Goal: Task Accomplishment & Management: Use online tool/utility

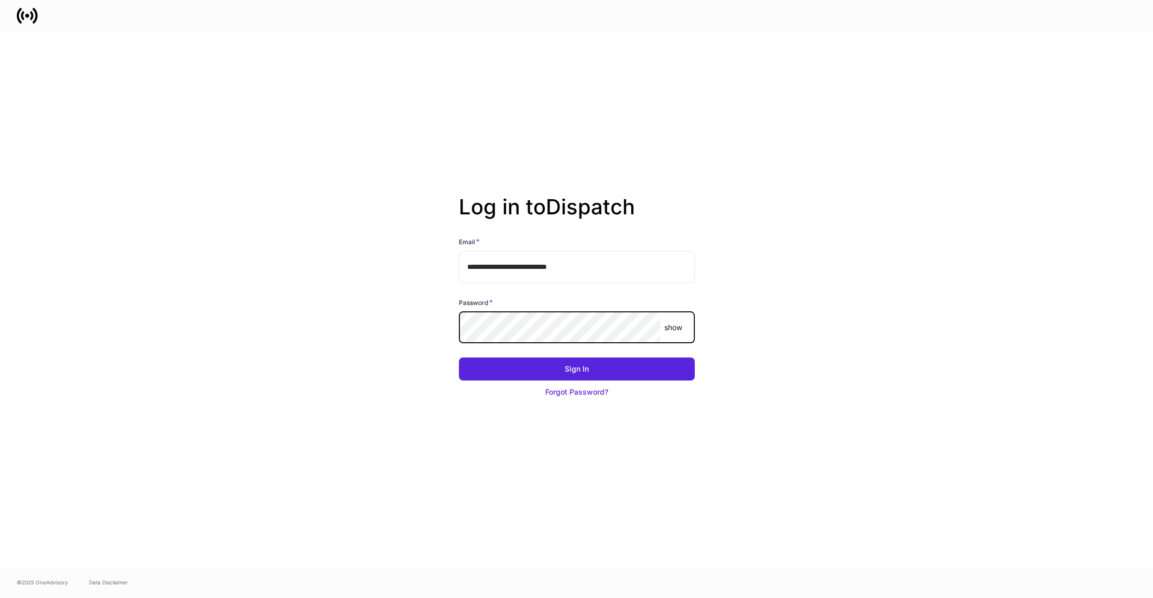
click at [459, 357] on button "Sign In" at bounding box center [577, 368] width 236 height 23
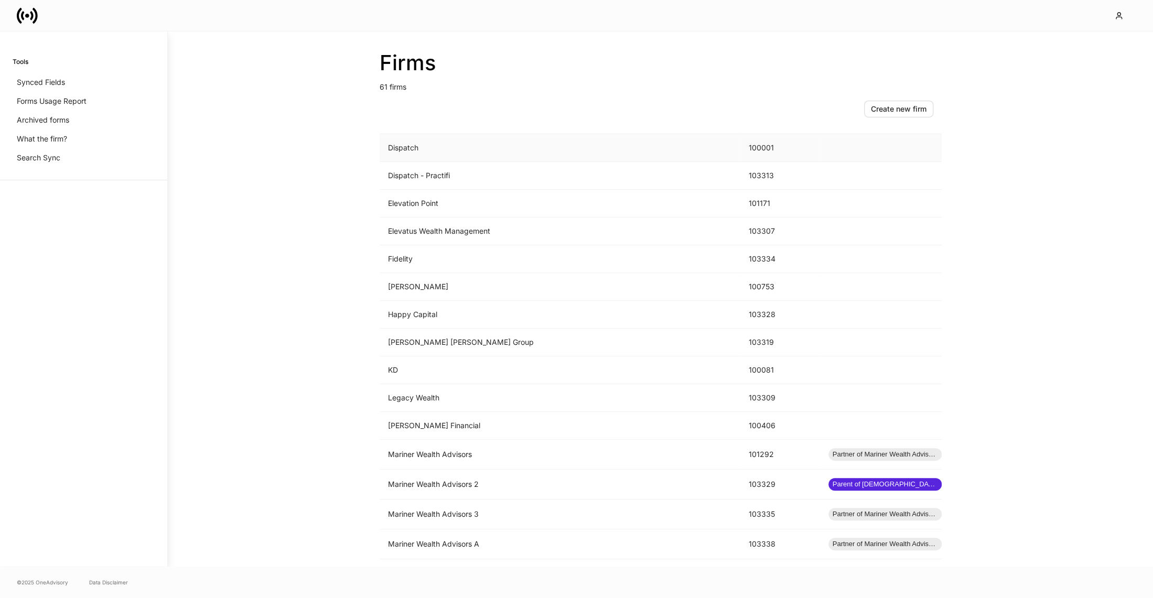
scroll to position [772, 0]
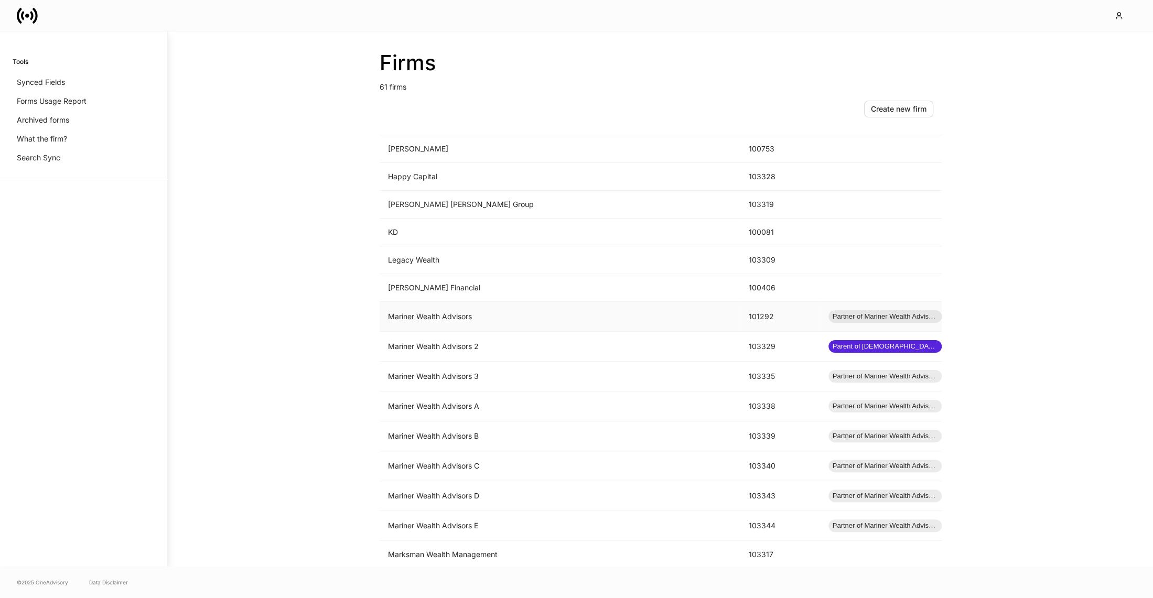
click at [562, 316] on td "Mariner Wealth Advisors" at bounding box center [559, 317] width 361 height 30
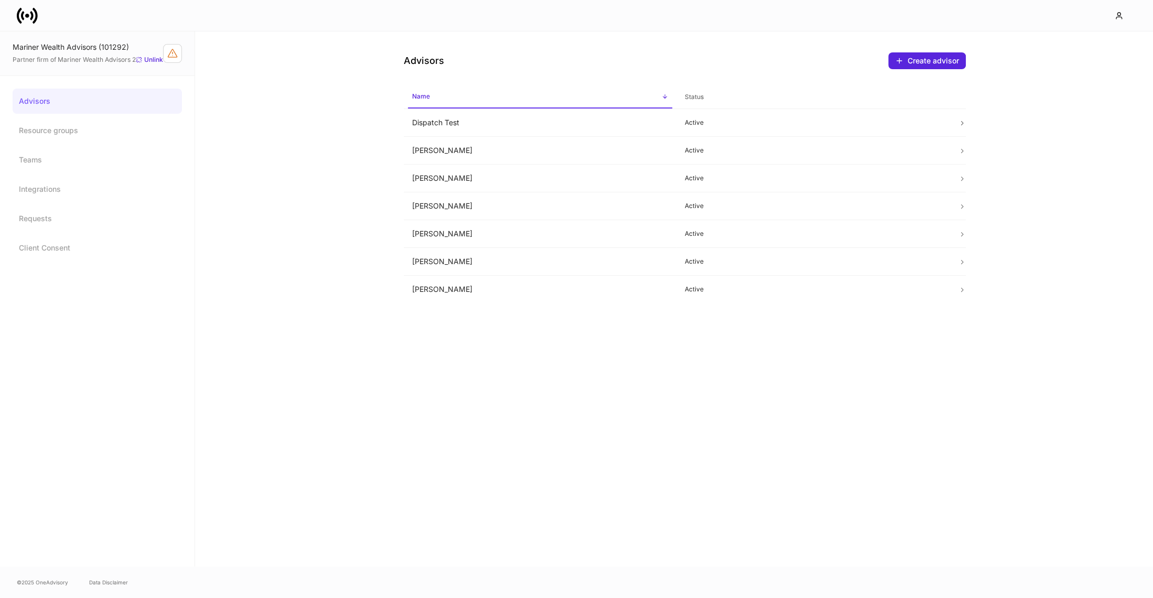
click at [20, 18] on icon at bounding box center [27, 15] width 21 height 21
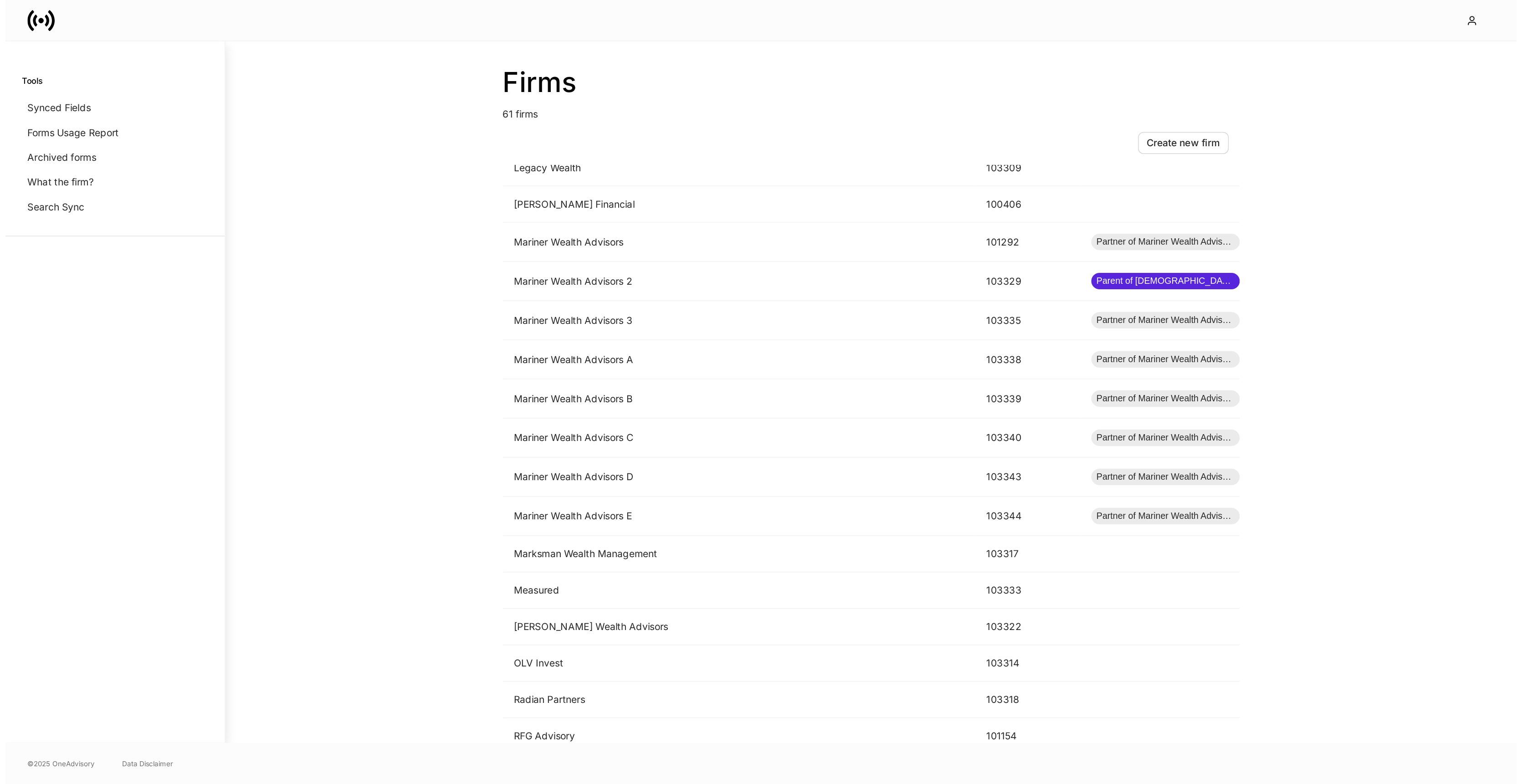
scroll to position [732, 0]
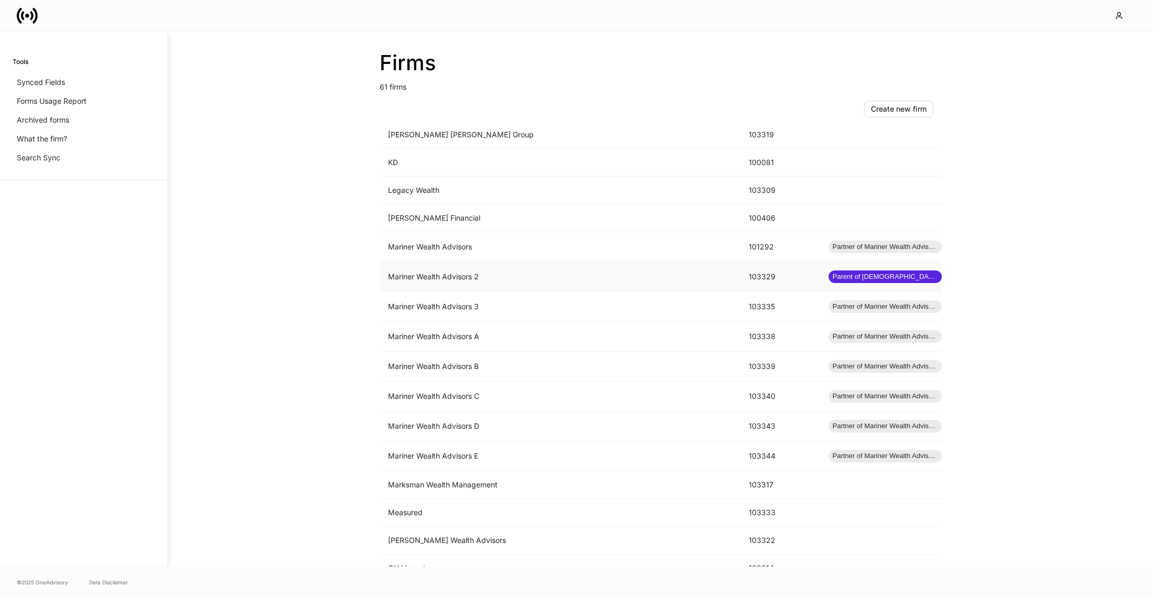
click at [496, 262] on td "Mariner Wealth Advisors 2" at bounding box center [559, 277] width 361 height 30
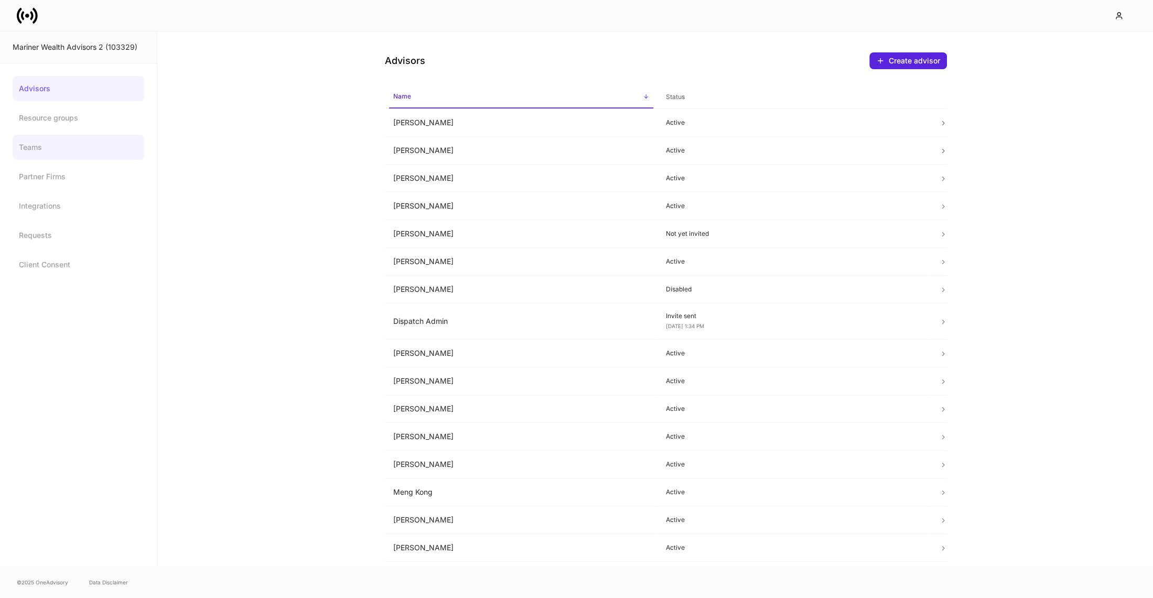
click at [43, 146] on link "Teams" at bounding box center [79, 147] width 132 height 25
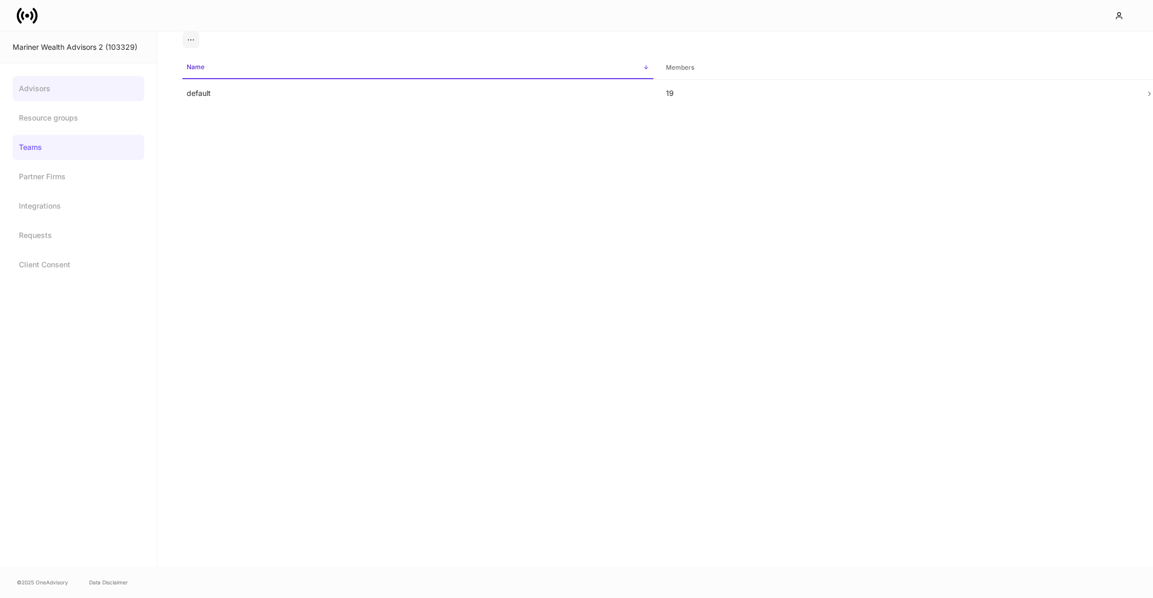
click at [43, 85] on link "Advisors" at bounding box center [79, 88] width 132 height 25
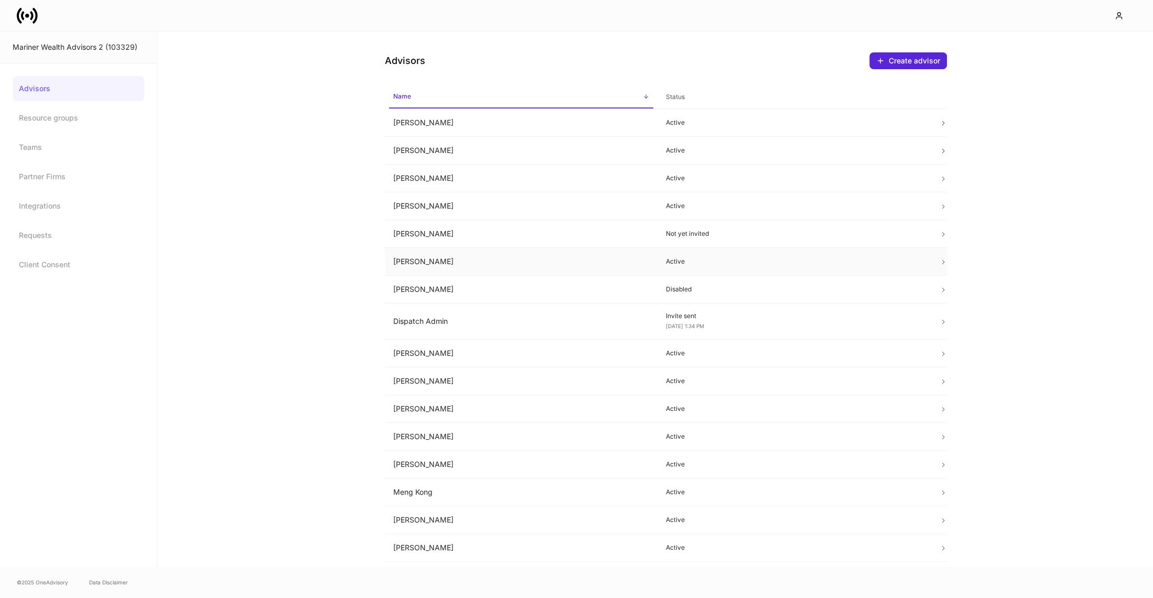
click at [444, 262] on td "Dan Cohen" at bounding box center [521, 262] width 273 height 28
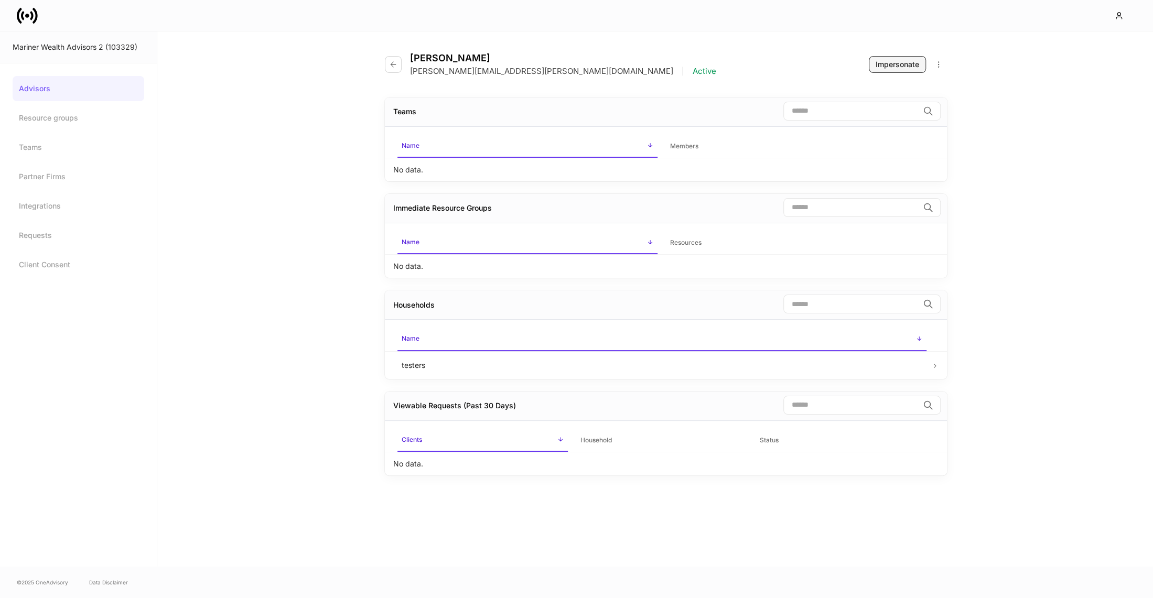
click at [893, 62] on div "Impersonate" at bounding box center [897, 64] width 44 height 10
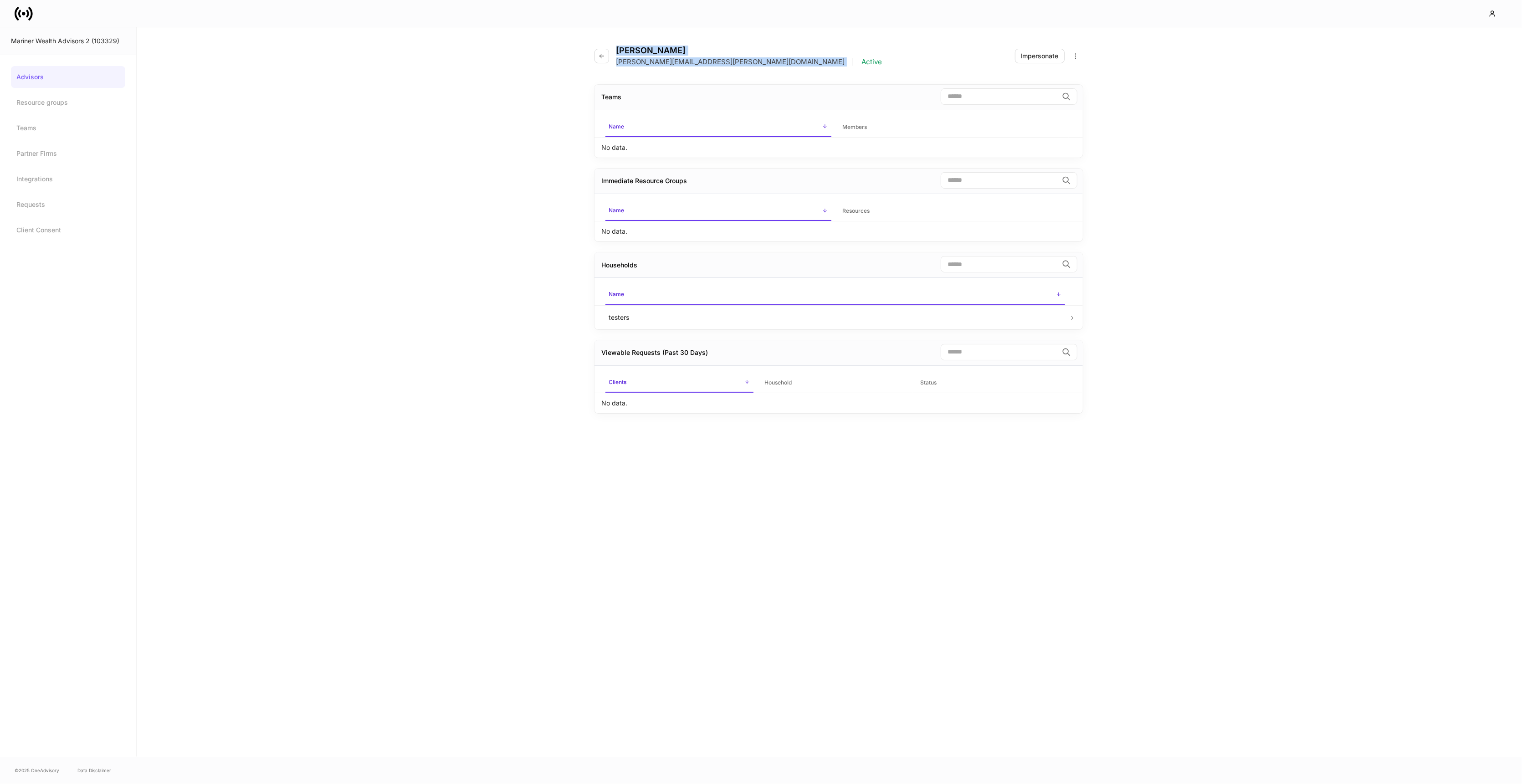
drag, startPoint x: 617, startPoint y: 48, endPoint x: 702, endPoint y: 59, distance: 85.7
click at [702, 59] on div "Dan Cohen dan.cohen@mariner.com | Active" at bounding box center [749, 56] width 266 height 21
copy div "Dan Cohen dan.cohen@mariner.com"
click at [37, 77] on link "Advisors" at bounding box center [69, 76] width 115 height 22
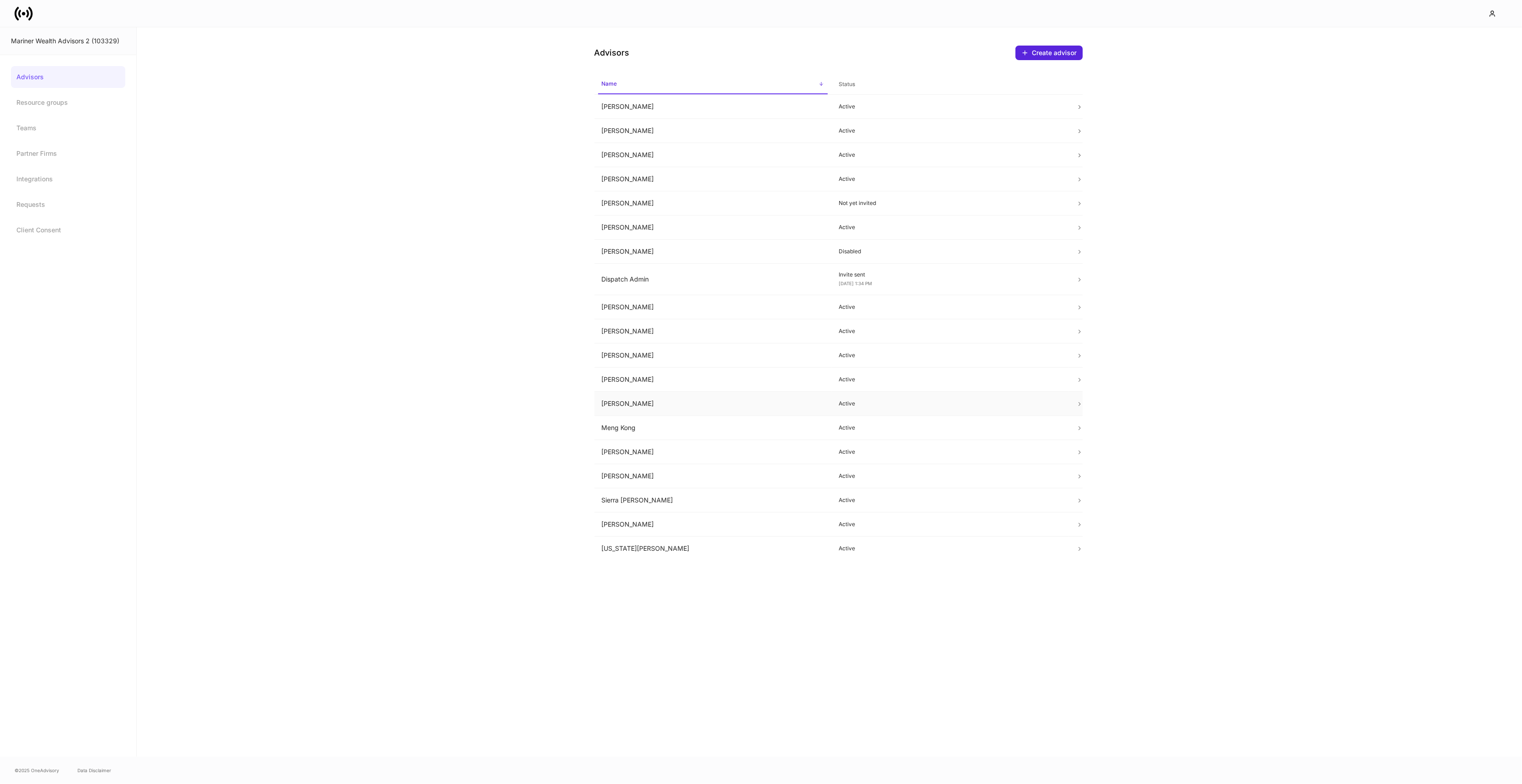
click at [620, 399] on td "Luciano Torres" at bounding box center [713, 404] width 237 height 24
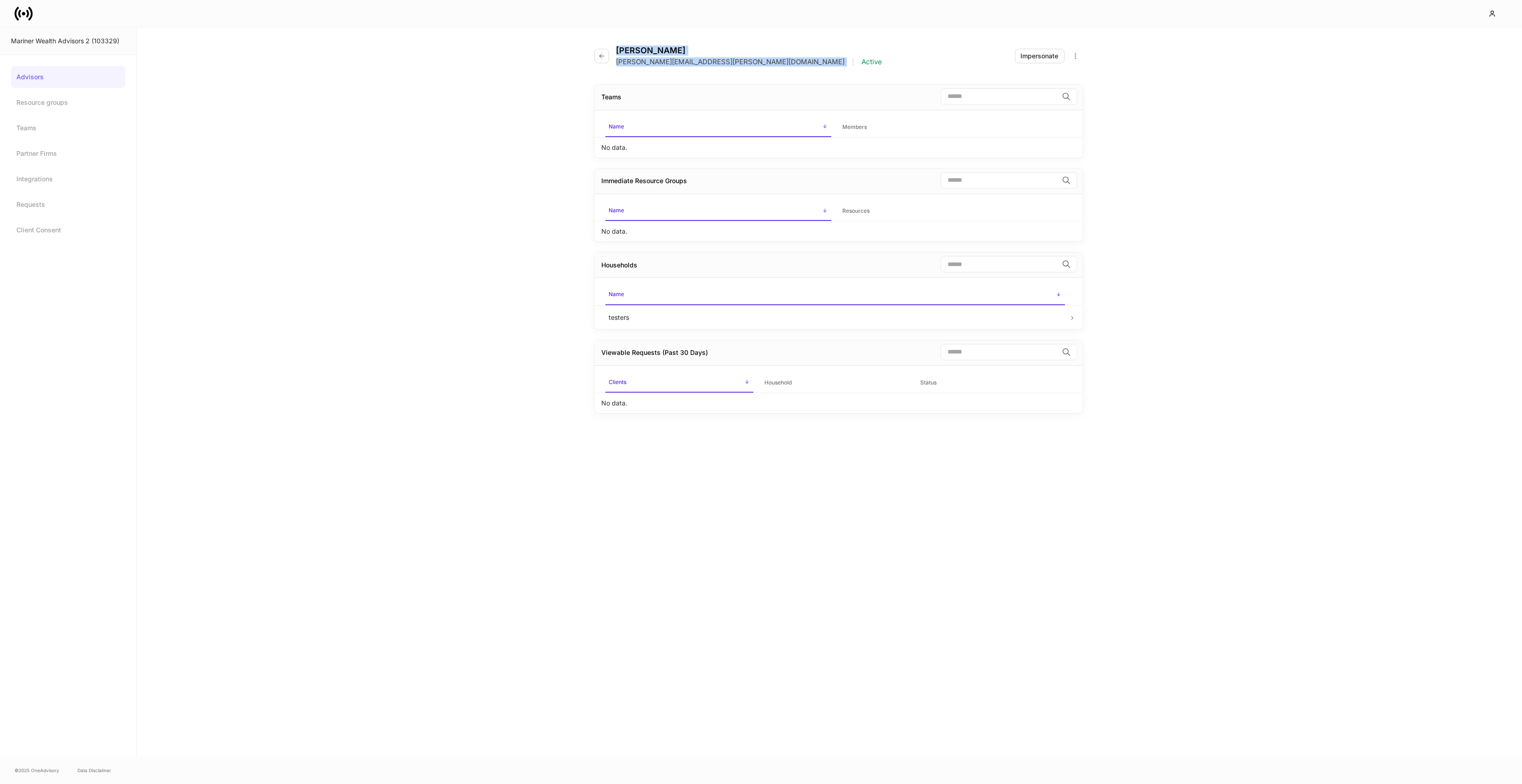
drag, startPoint x: 711, startPoint y: 62, endPoint x: 630, endPoint y: 42, distance: 83.4
click at [630, 42] on div "Luciano Torres luciano.torres@mariner.com | Active Impersonate" at bounding box center [839, 50] width 489 height 46
copy div "Luciano Torres luciano.torres@mariner.com"
click at [24, 17] on icon at bounding box center [23, 13] width 18 height 18
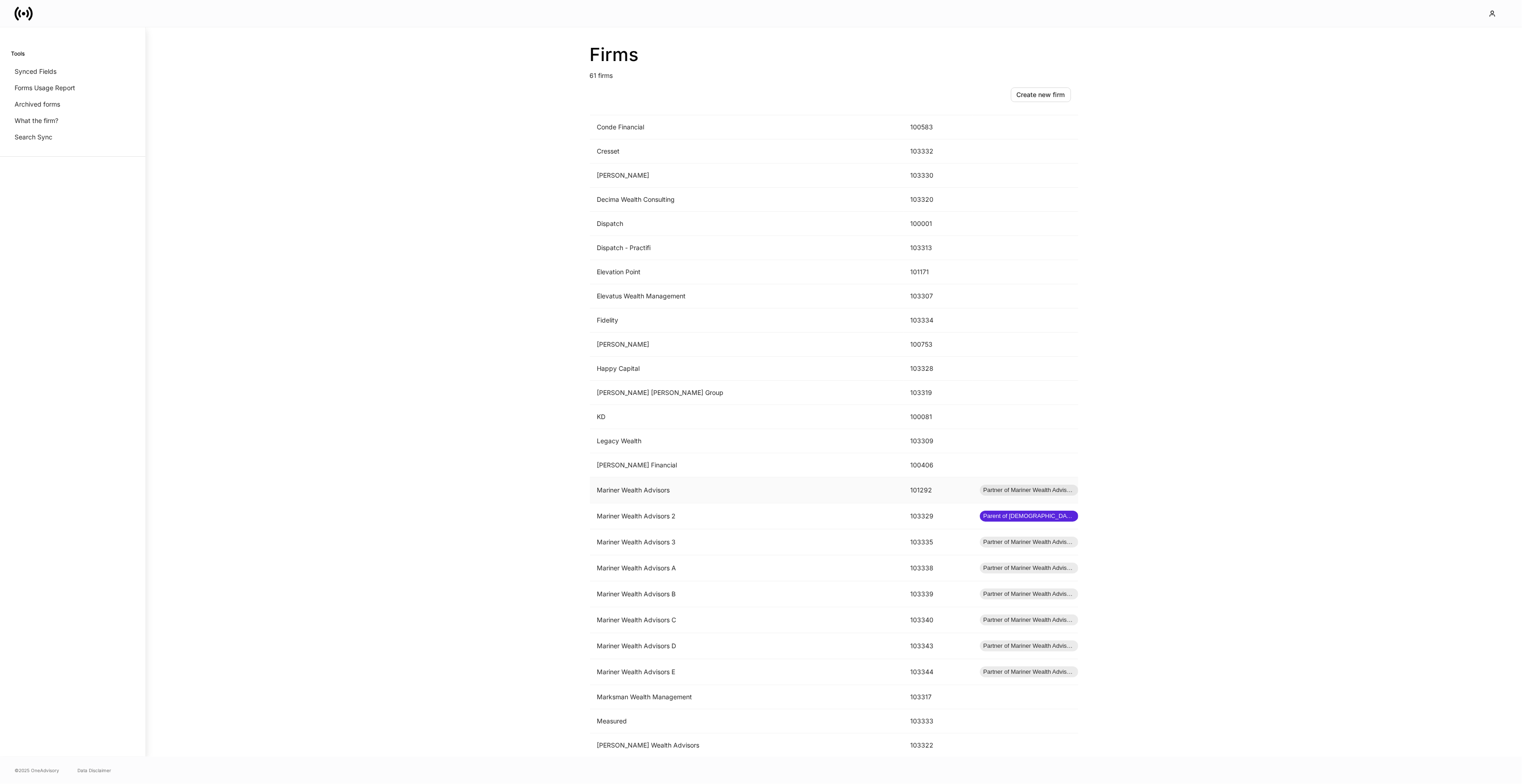
scroll to position [476, 0]
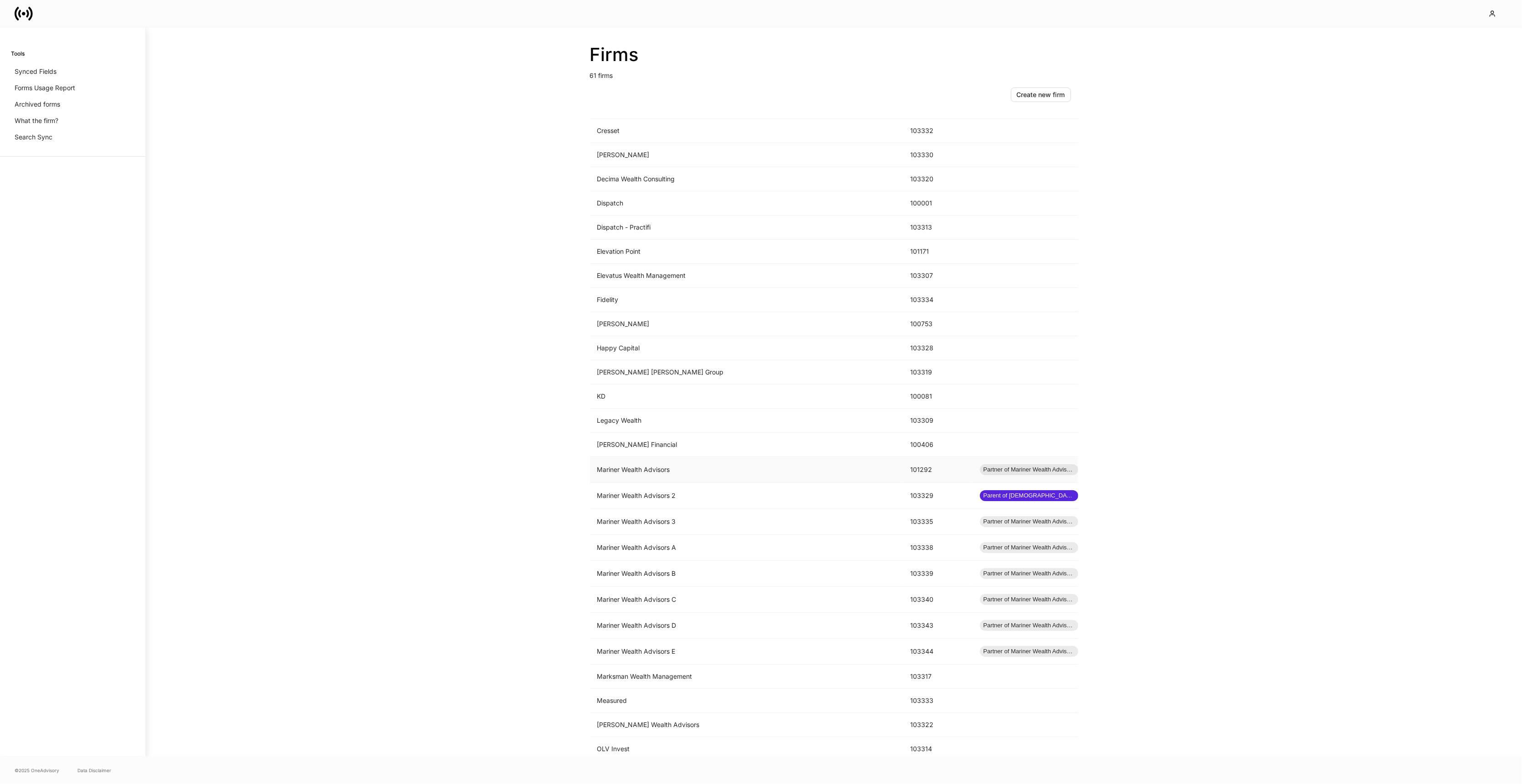
click at [687, 475] on td "Mariner Wealth Advisors" at bounding box center [747, 470] width 314 height 26
